Goal: Check status: Check status

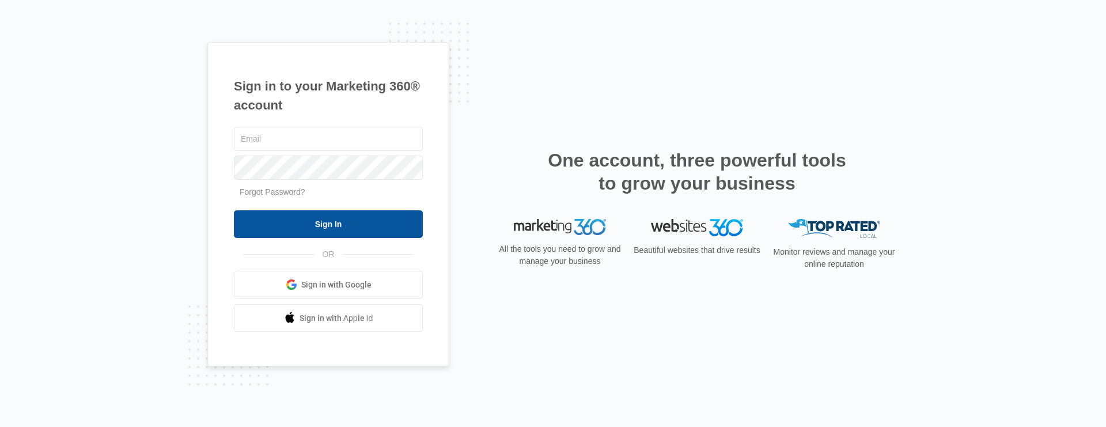
type input "bspringel@aol.com"
click at [349, 228] on input "Sign In" at bounding box center [328, 224] width 189 height 28
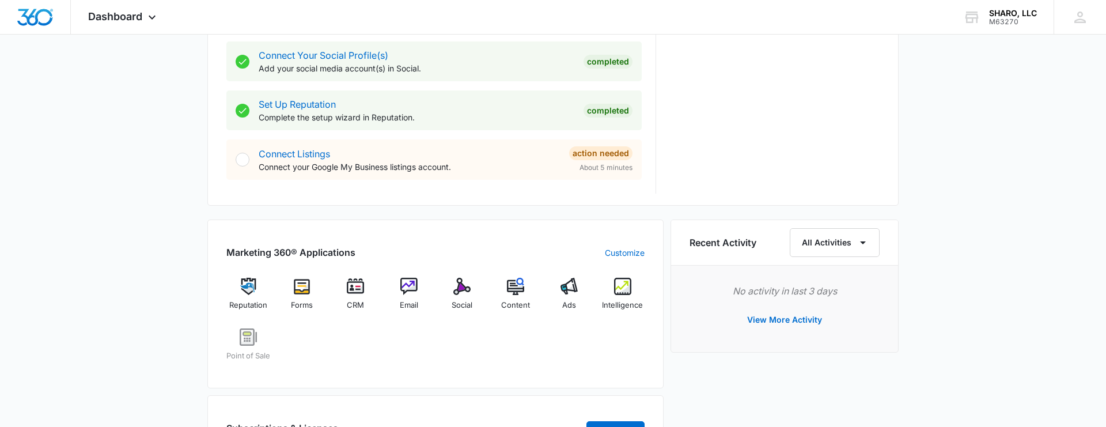
scroll to position [533, 0]
click at [579, 282] on div "Ads" at bounding box center [569, 296] width 44 height 41
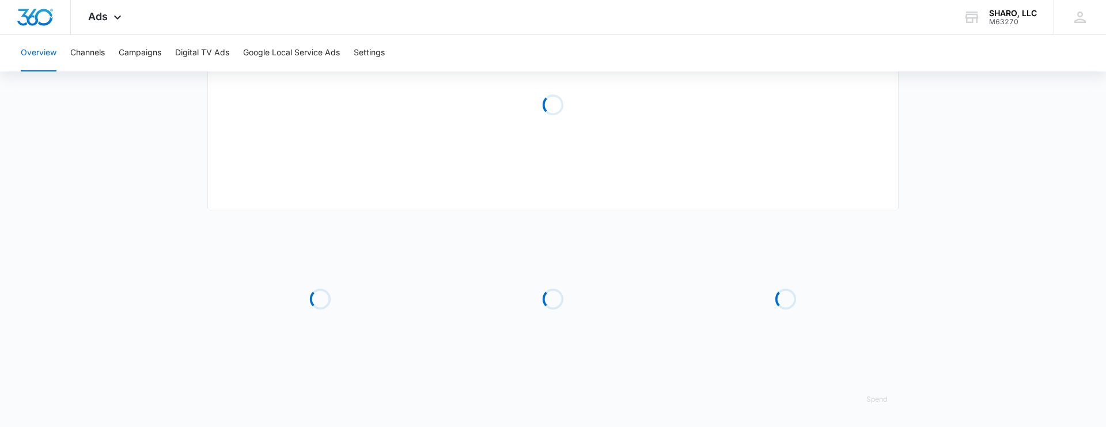
type input "[DATE]"
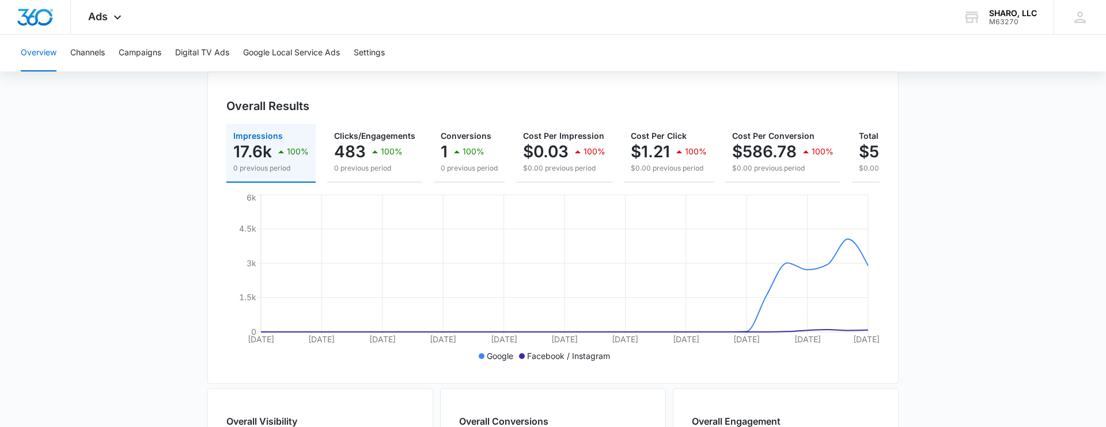
scroll to position [109, 0]
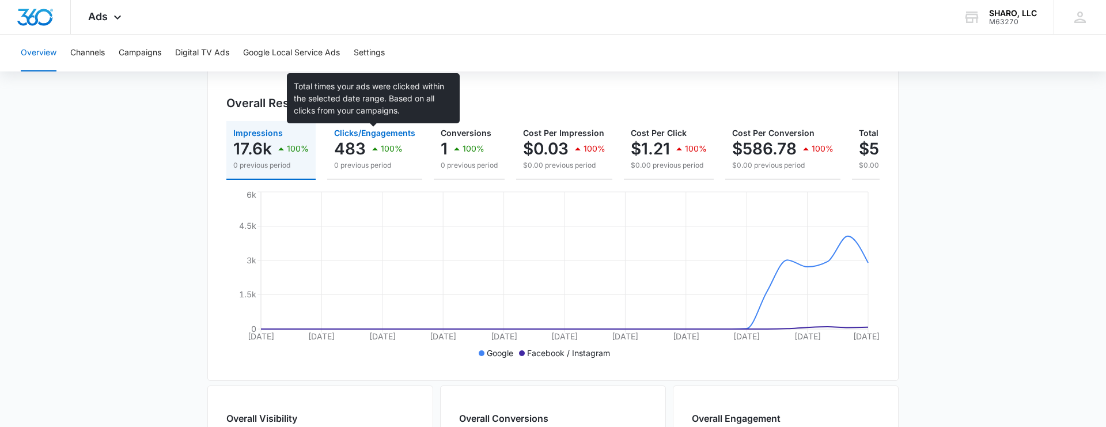
click at [346, 133] on span "Clicks/Engagements" at bounding box center [374, 133] width 81 height 10
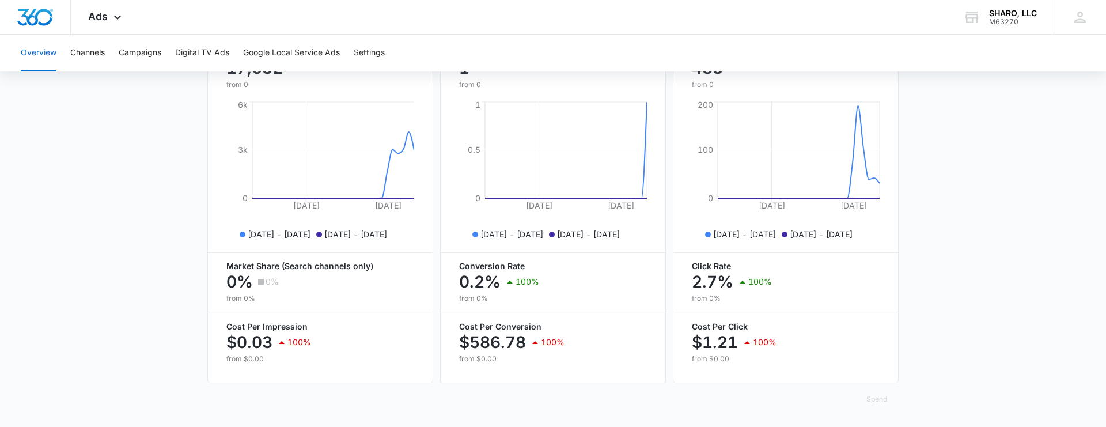
scroll to position [0, 0]
